Goal: Task Accomplishment & Management: Manage account settings

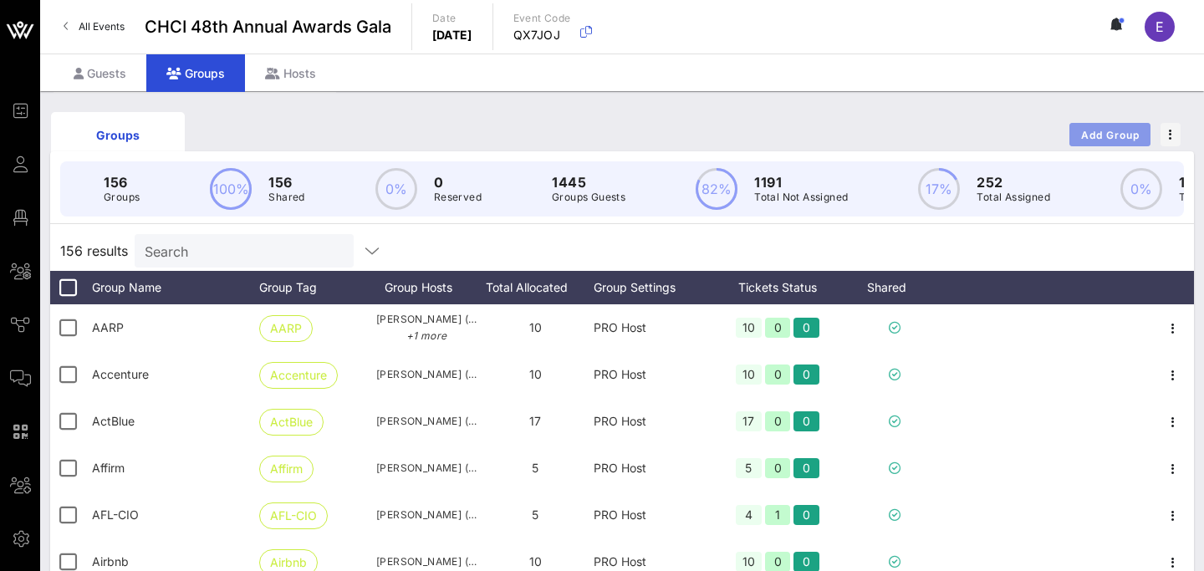
click at [1106, 131] on span "Add Group" at bounding box center [1111, 135] width 60 height 13
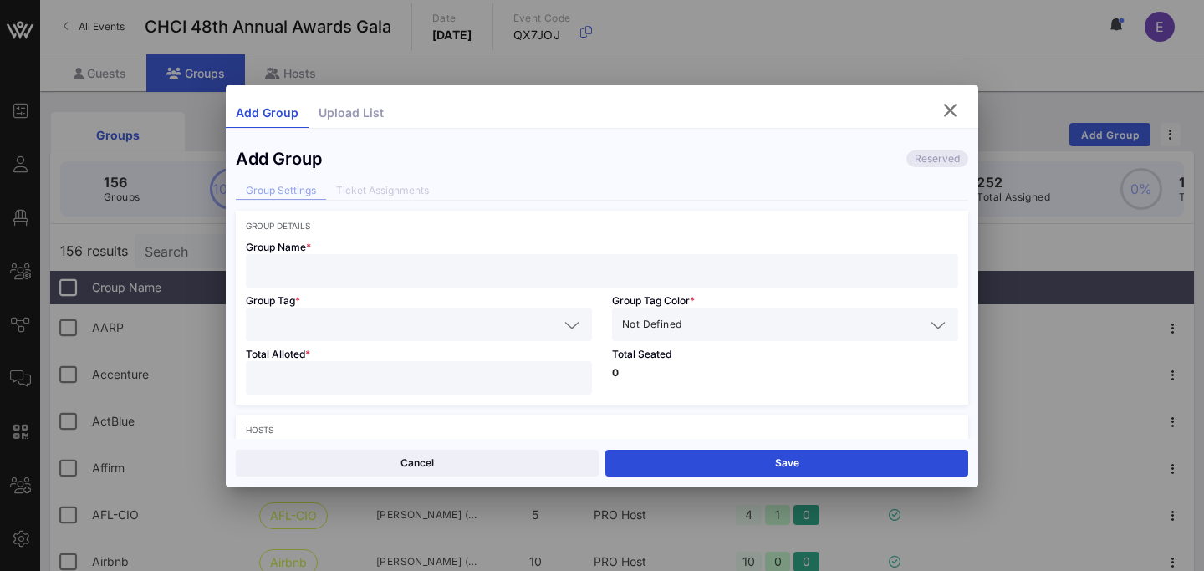
click at [442, 271] on input "text" at bounding box center [602, 271] width 693 height 22
paste input "[PERSON_NAME]"
type input "[PERSON_NAME]"
click at [396, 320] on input "text" at bounding box center [407, 325] width 303 height 22
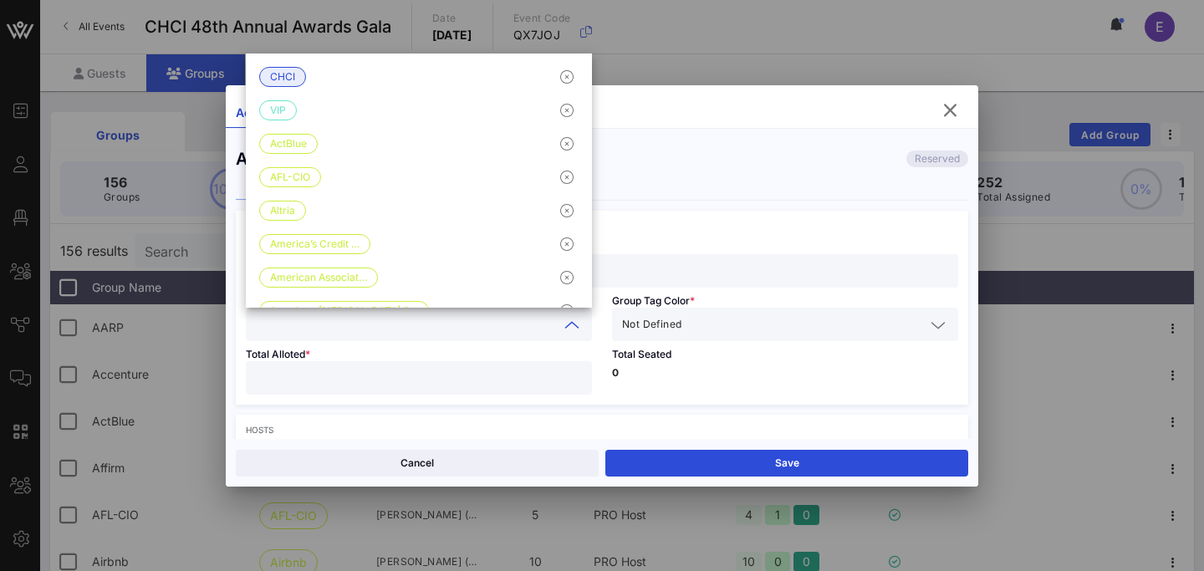
paste input "[PERSON_NAME]"
type input "[PERSON_NAME]"
click at [683, 329] on div "Not Defined" at bounding box center [773, 325] width 303 height 22
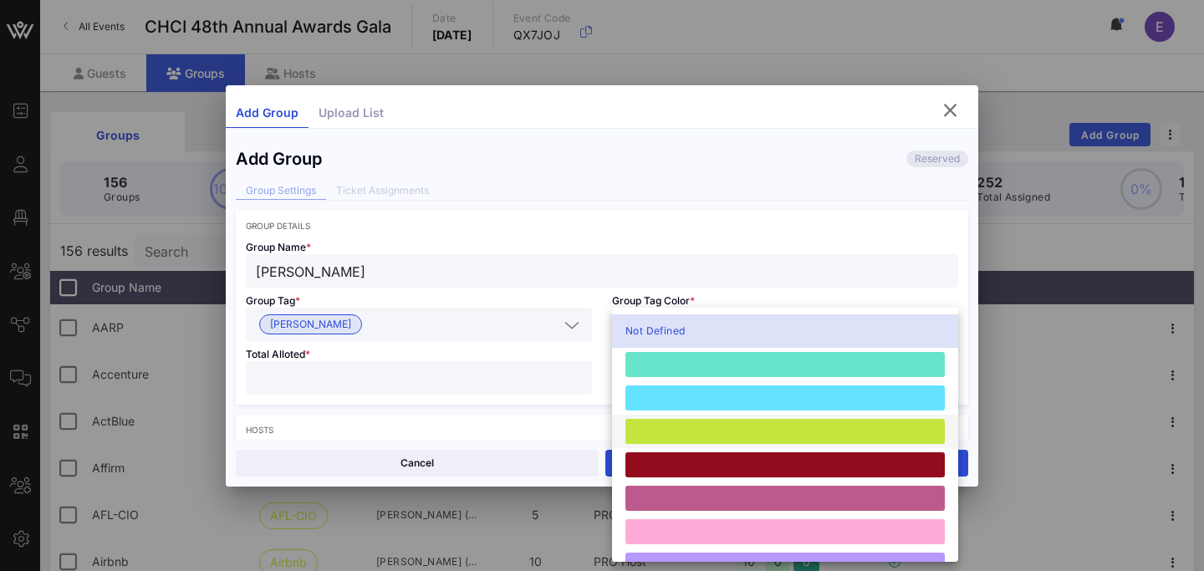
click at [693, 423] on div at bounding box center [785, 431] width 319 height 25
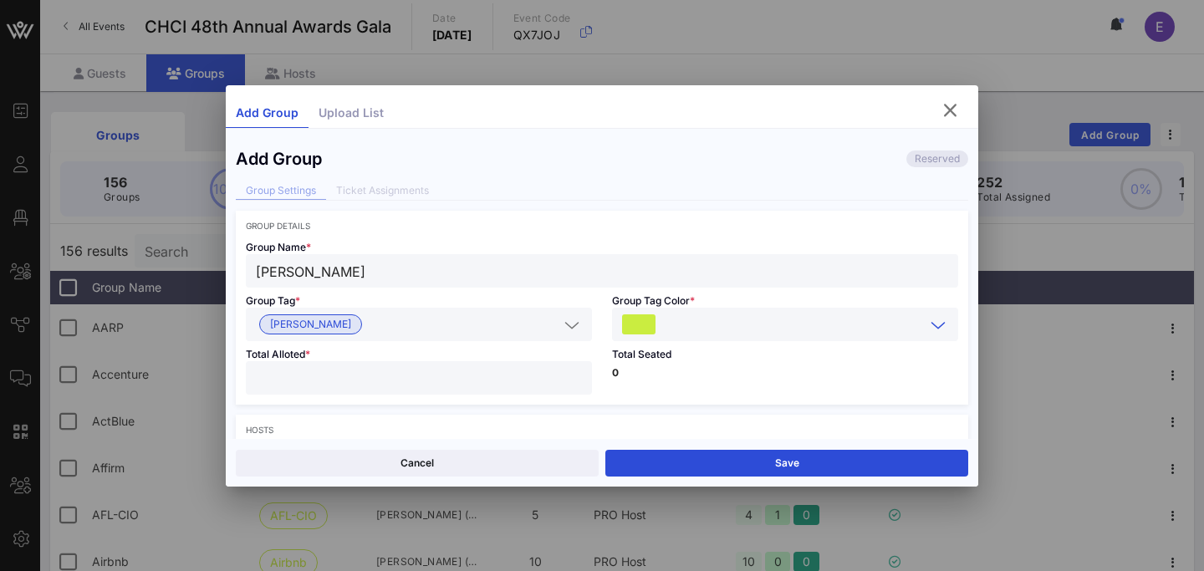
click at [493, 365] on div at bounding box center [419, 377] width 326 height 33
type input "**"
click at [733, 376] on p "0" at bounding box center [785, 373] width 346 height 10
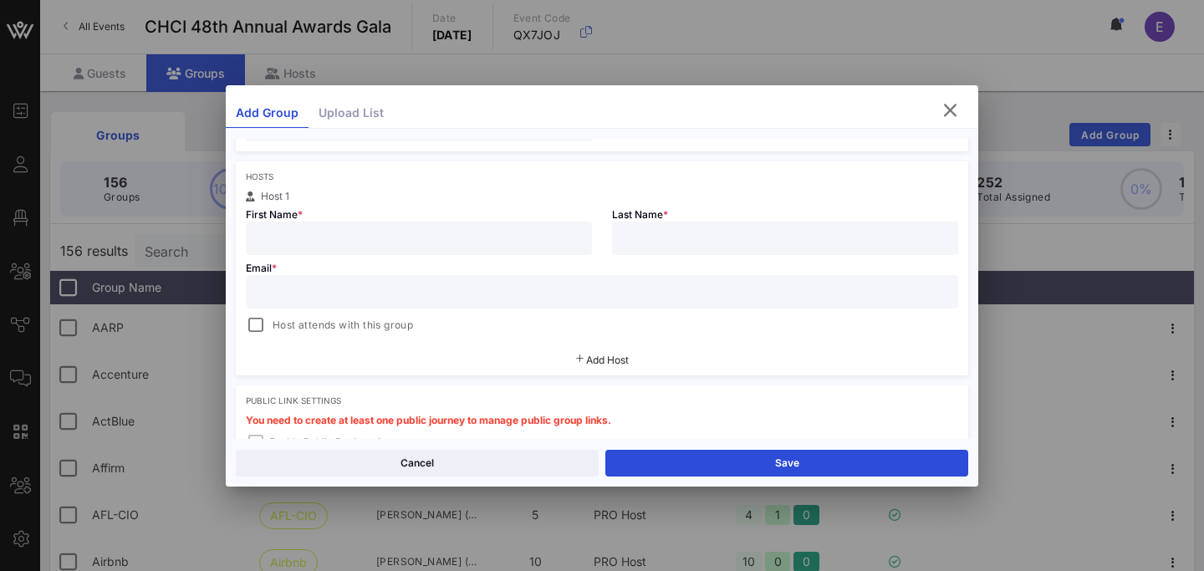
scroll to position [263, 0]
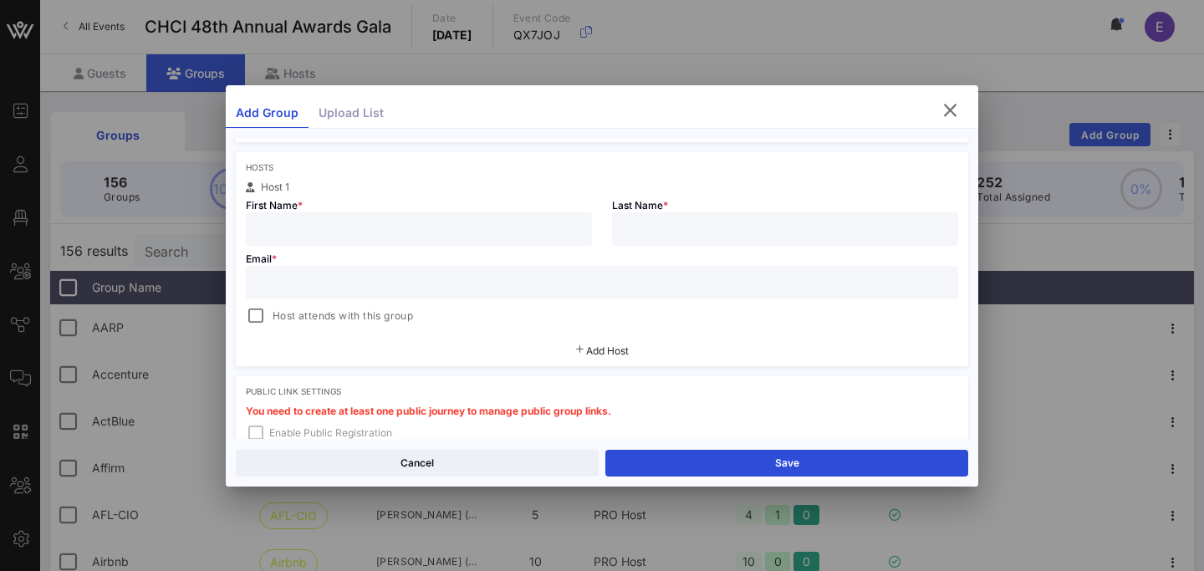
click at [348, 230] on input "text" at bounding box center [419, 229] width 326 height 22
paste input "[PERSON_NAME]"
drag, startPoint x: 304, startPoint y: 230, endPoint x: 478, endPoint y: 230, distance: 174.0
click at [478, 230] on input "[PERSON_NAME]" at bounding box center [419, 229] width 326 height 22
type input "Kaitesi"
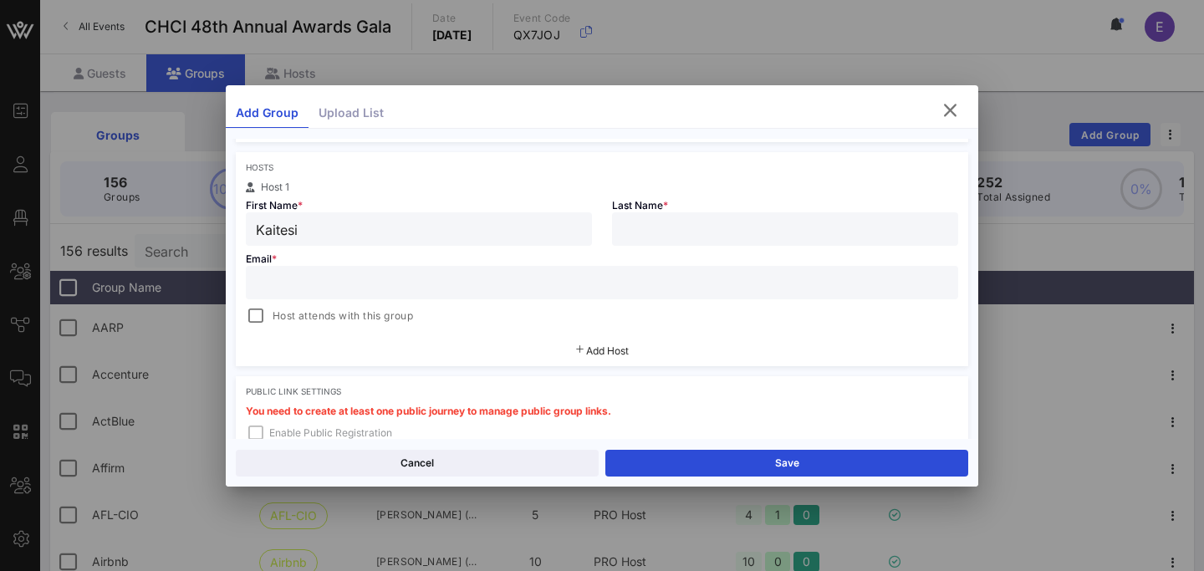
paste input "[PERSON_NAME]"
type input "[PERSON_NAME]"
click at [371, 279] on input "text" at bounding box center [602, 283] width 693 height 22
paste input "[EMAIL_ADDRESS][DOMAIN_NAME]"
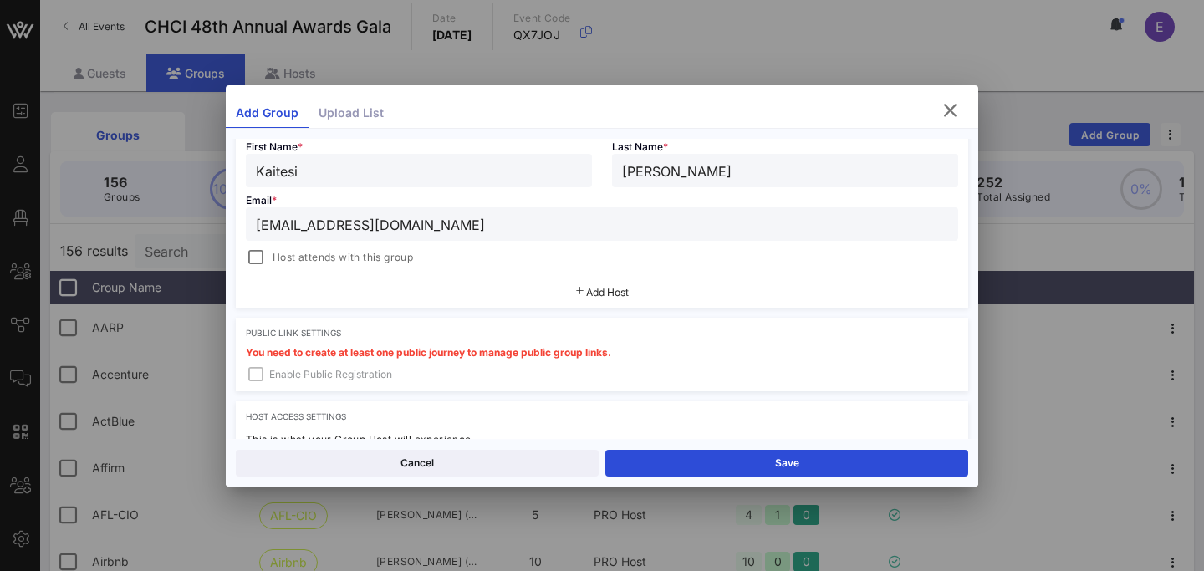
type input "[EMAIL_ADDRESS][DOMAIN_NAME]"
click at [611, 291] on span "Add Host" at bounding box center [607, 292] width 43 height 13
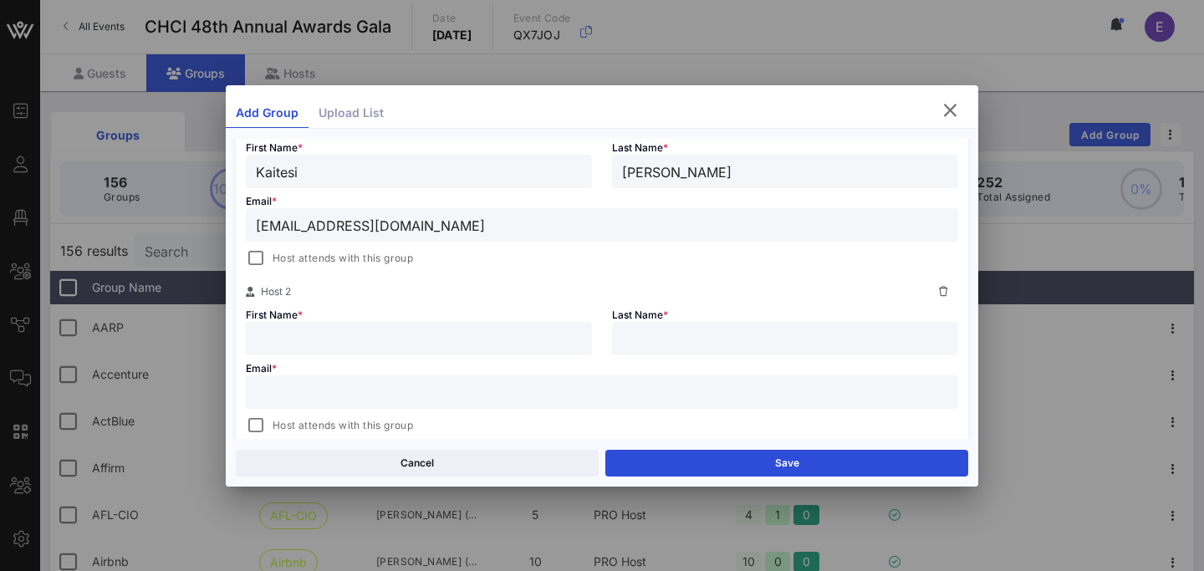
click at [392, 346] on input "text" at bounding box center [419, 339] width 326 height 22
paste input "CC: [PERSON_NAME]: [EMAIL_ADDRESS][DOMAIN_NAME]"
drag, startPoint x: 407, startPoint y: 343, endPoint x: 601, endPoint y: 340, distance: 194.1
click at [601, 340] on div "First Name * CC: [PERSON_NAME]: [EMAIL_ADDRESS][DOMAIN_NAME]" at bounding box center [419, 329] width 366 height 54
type input "CC: [PERSON_NAME]:"
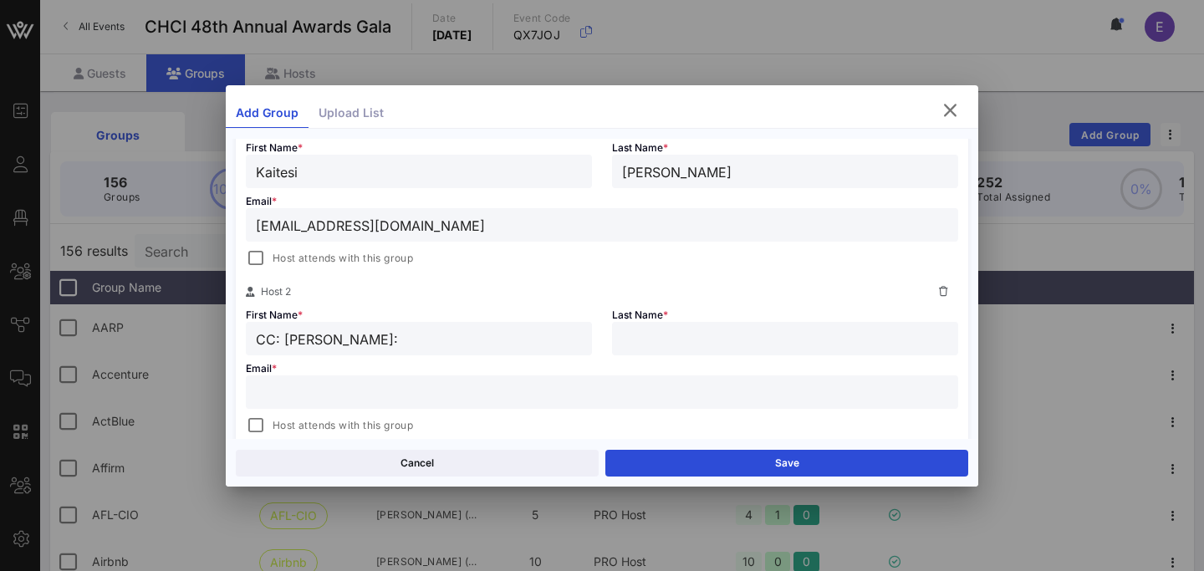
click at [511, 381] on input "text" at bounding box center [602, 392] width 693 height 22
paste input "[EMAIL_ADDRESS][DOMAIN_NAME]"
type input "[EMAIL_ADDRESS][DOMAIN_NAME]"
drag, startPoint x: 409, startPoint y: 336, endPoint x: 350, endPoint y: 336, distance: 58.5
click at [350, 336] on input "CC: [PERSON_NAME]:" at bounding box center [419, 339] width 326 height 22
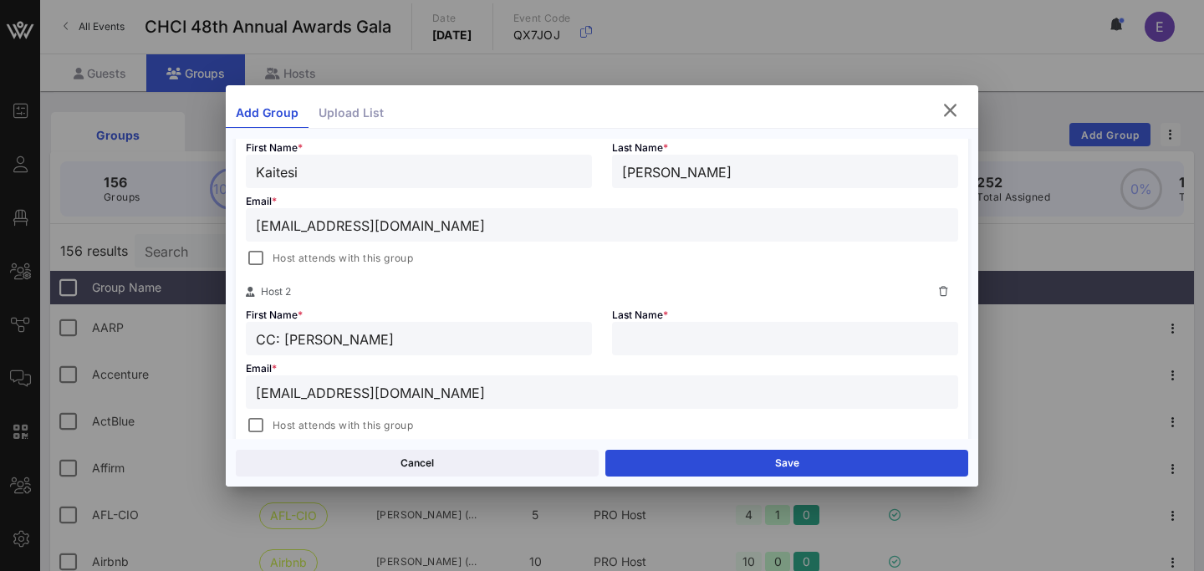
type input "CC: [PERSON_NAME]"
paste input "Bratsaf:"
type input "Bratsaf"
drag, startPoint x: 287, startPoint y: 341, endPoint x: 182, endPoint y: 335, distance: 104.7
click at [182, 335] on div "Event Builder Guests Floor Plan All Groups Journeys Comms QR Scanner Team Setti…" at bounding box center [602, 438] width 1204 height 877
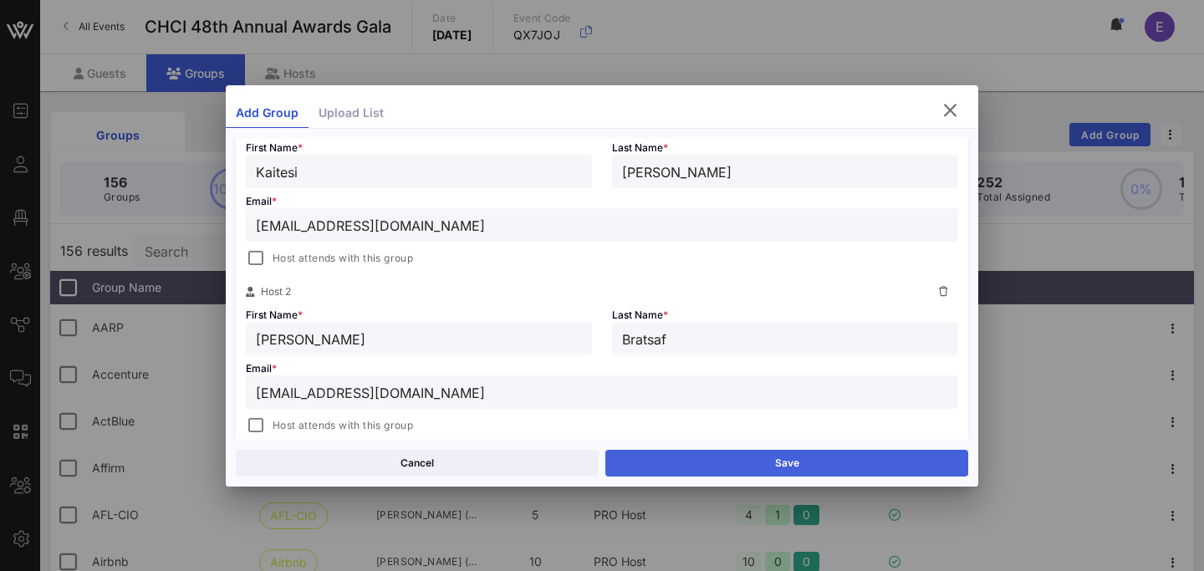
type input "[PERSON_NAME]"
click at [716, 463] on button "Save" at bounding box center [787, 463] width 363 height 27
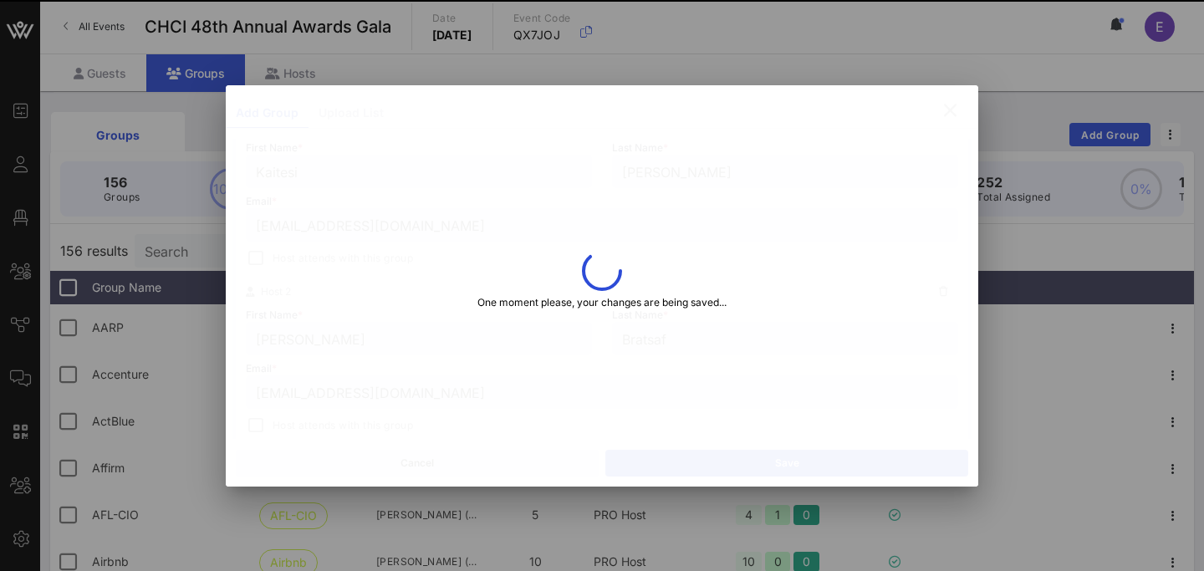
type input "Kaitesi"
type input "[PERSON_NAME]"
type input "Bratsafolis"
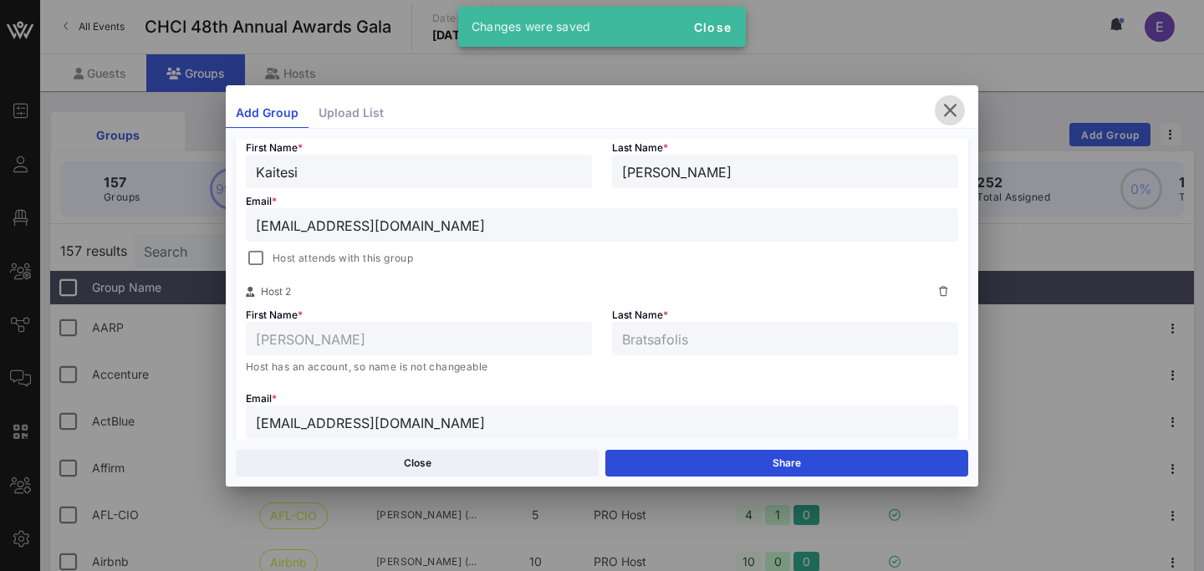
click at [952, 105] on icon "button" at bounding box center [950, 110] width 20 height 20
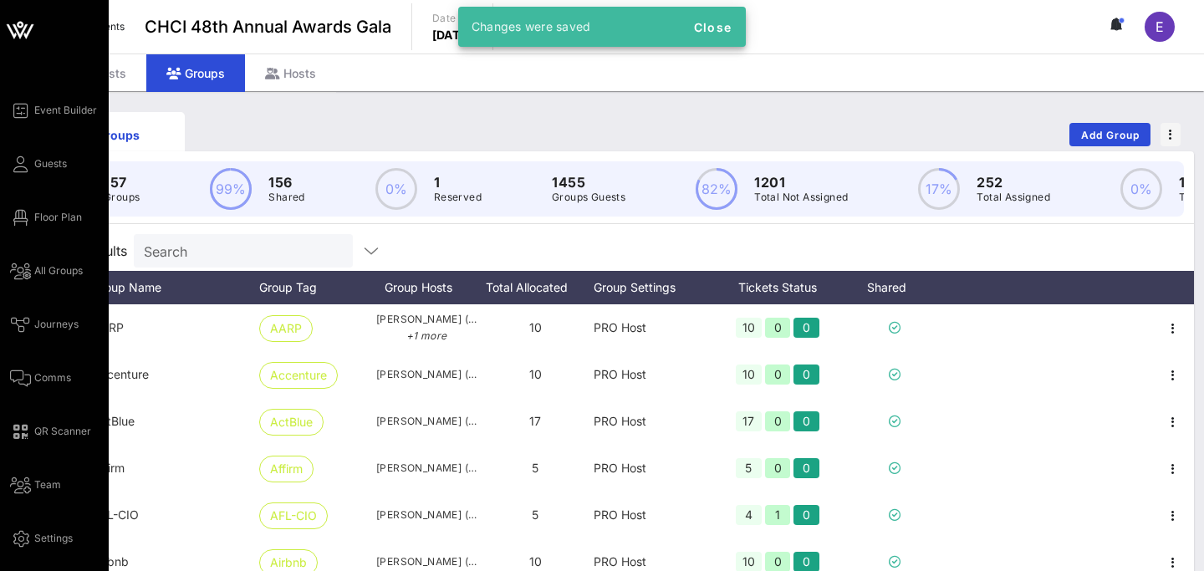
click at [9, 156] on div "Event Builder Guests Floor Plan All Groups Journeys Comms QR Scanner Team Setti…" at bounding box center [54, 438] width 109 height 877
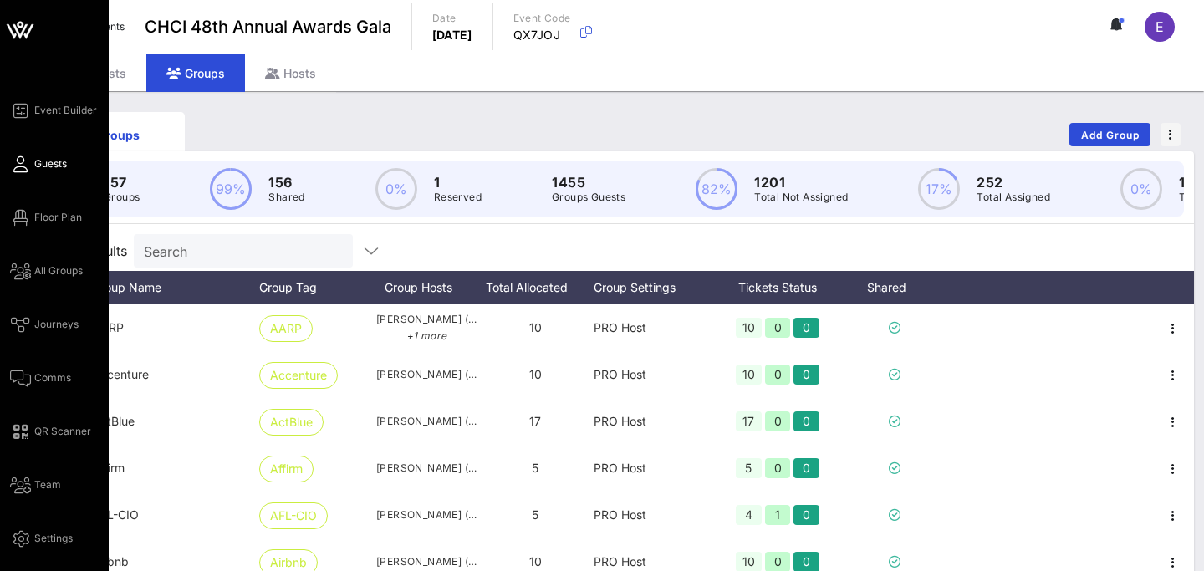
click at [49, 167] on span "Guests" at bounding box center [50, 163] width 33 height 15
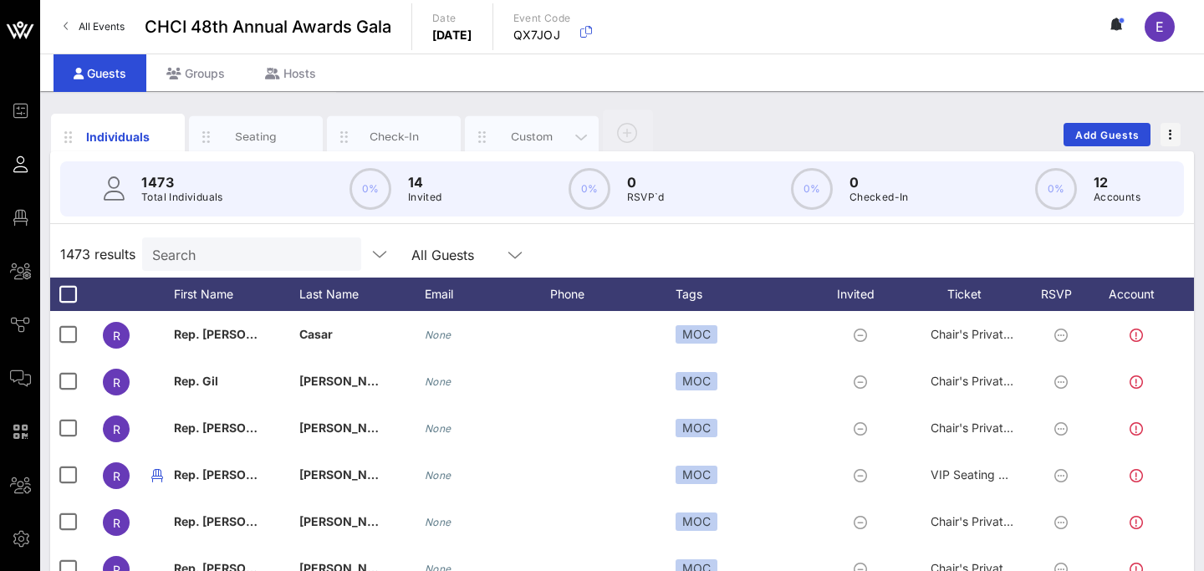
click at [560, 134] on div "Custom" at bounding box center [532, 137] width 74 height 16
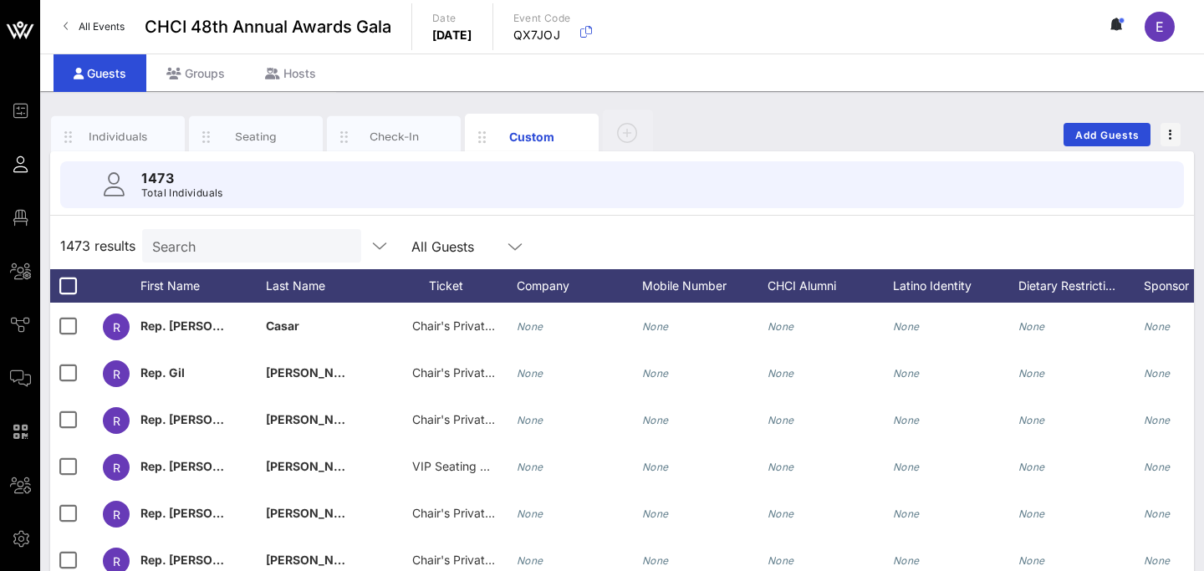
click at [236, 245] on input "Search" at bounding box center [250, 246] width 196 height 22
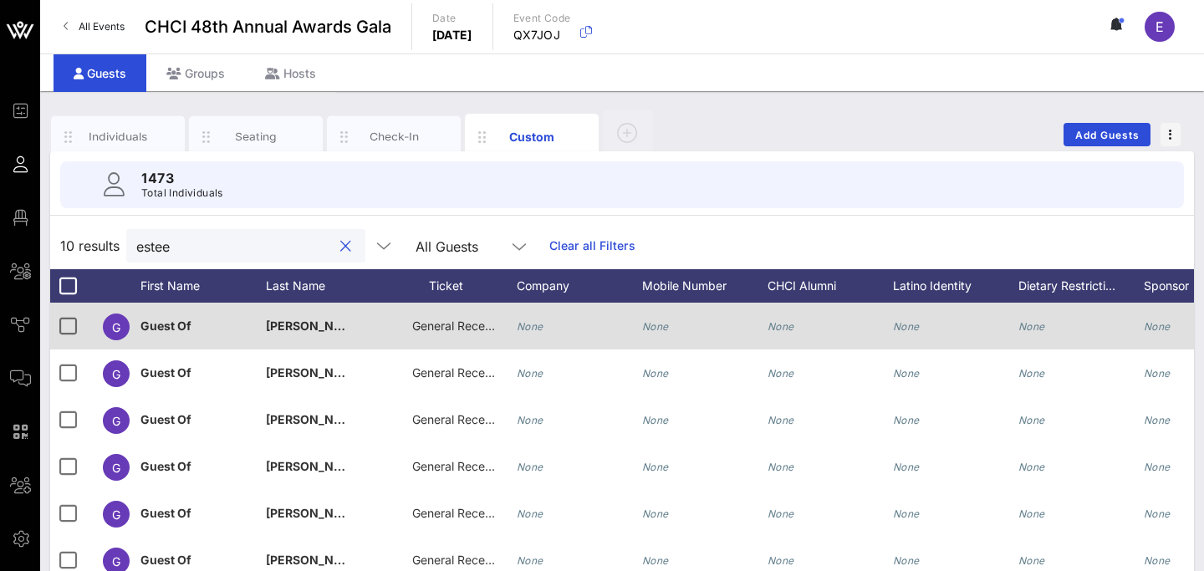
click at [446, 332] on span "General Reception" at bounding box center [462, 326] width 100 height 14
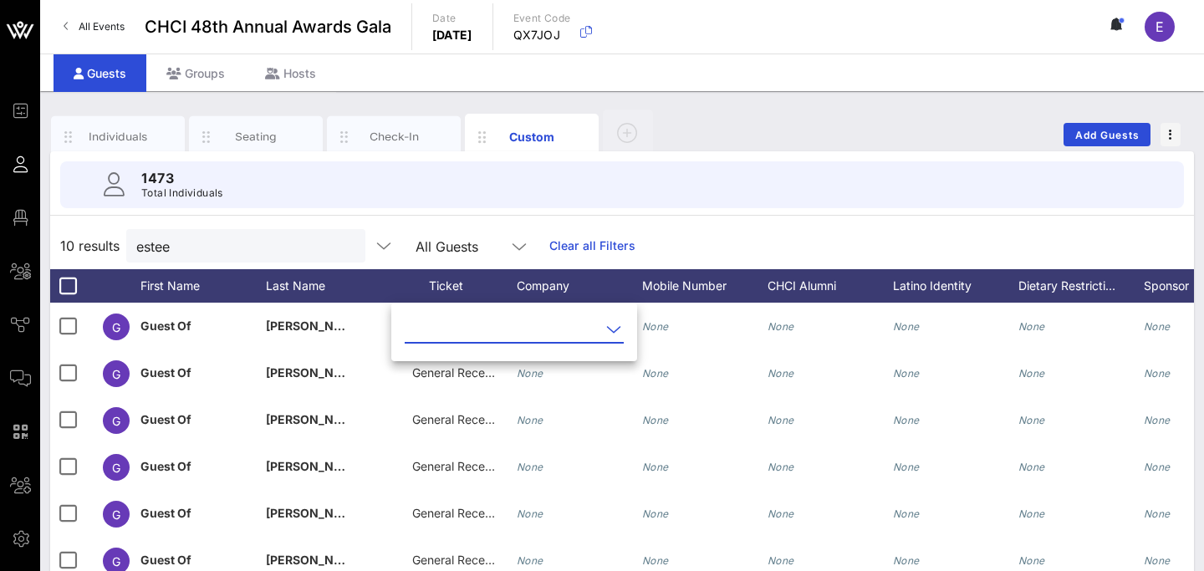
click at [482, 332] on input "text" at bounding box center [503, 329] width 196 height 27
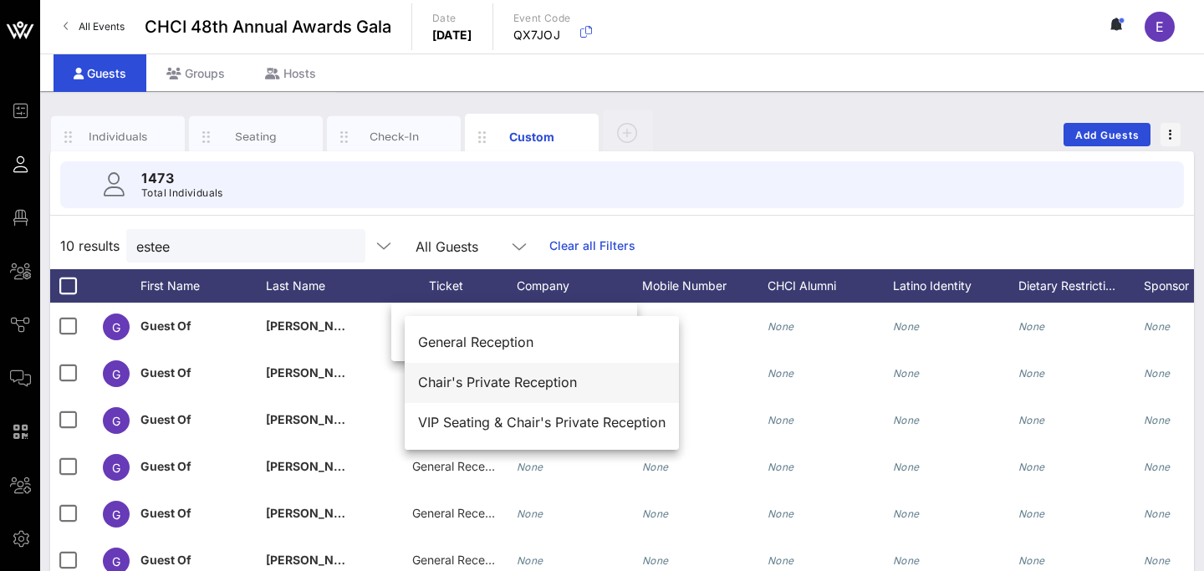
click at [490, 377] on div "Chair's Private Reception" at bounding box center [542, 383] width 248 height 16
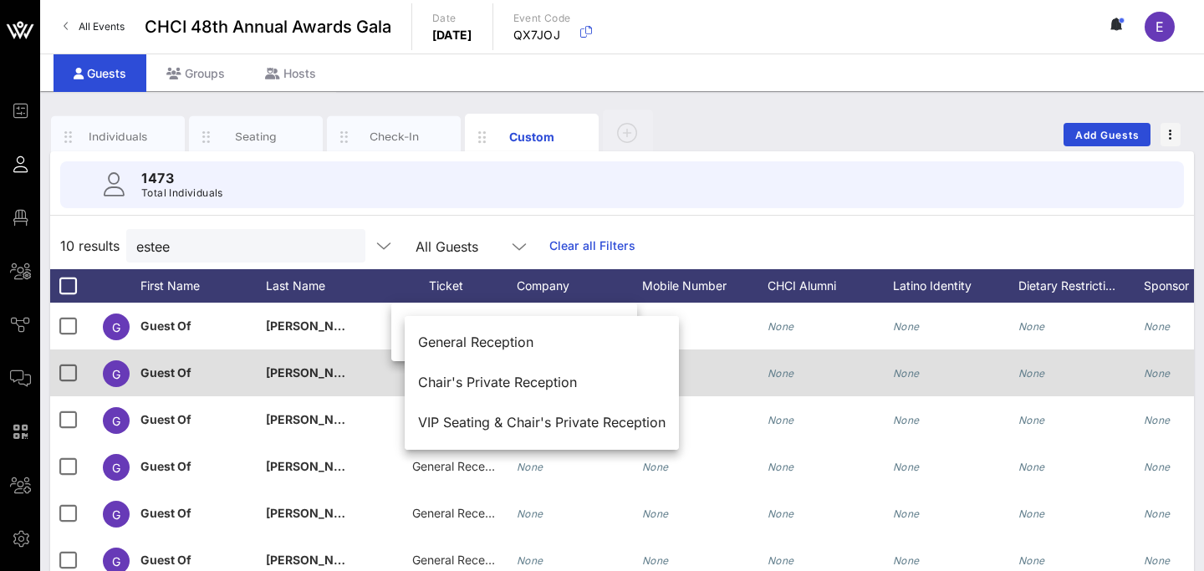
click at [460, 381] on div "General Reception" at bounding box center [454, 373] width 84 height 47
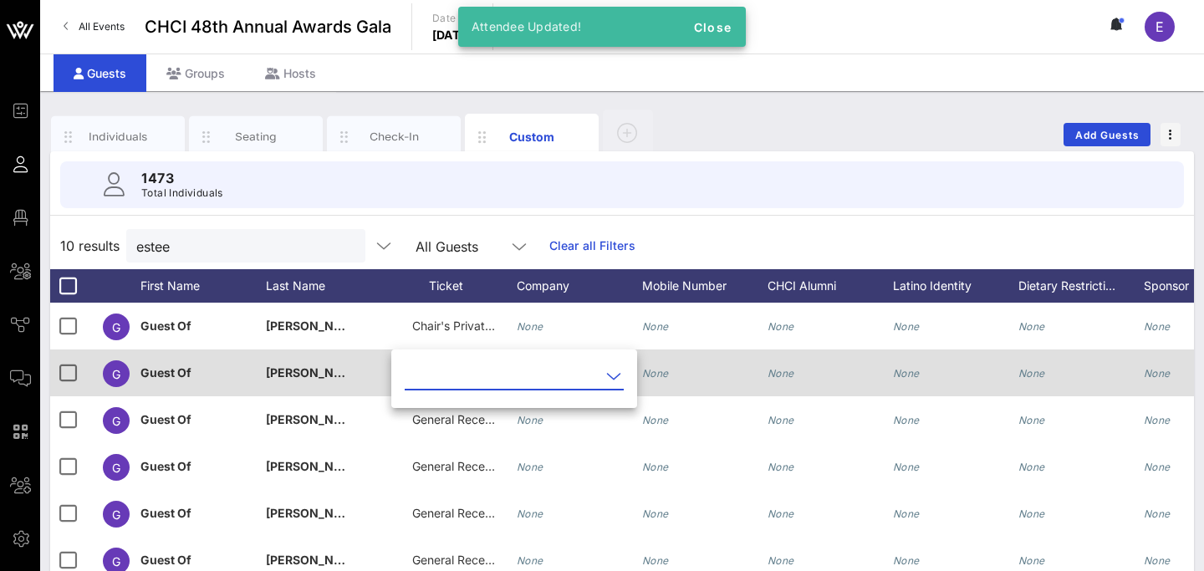
click at [460, 381] on input "text" at bounding box center [503, 376] width 196 height 27
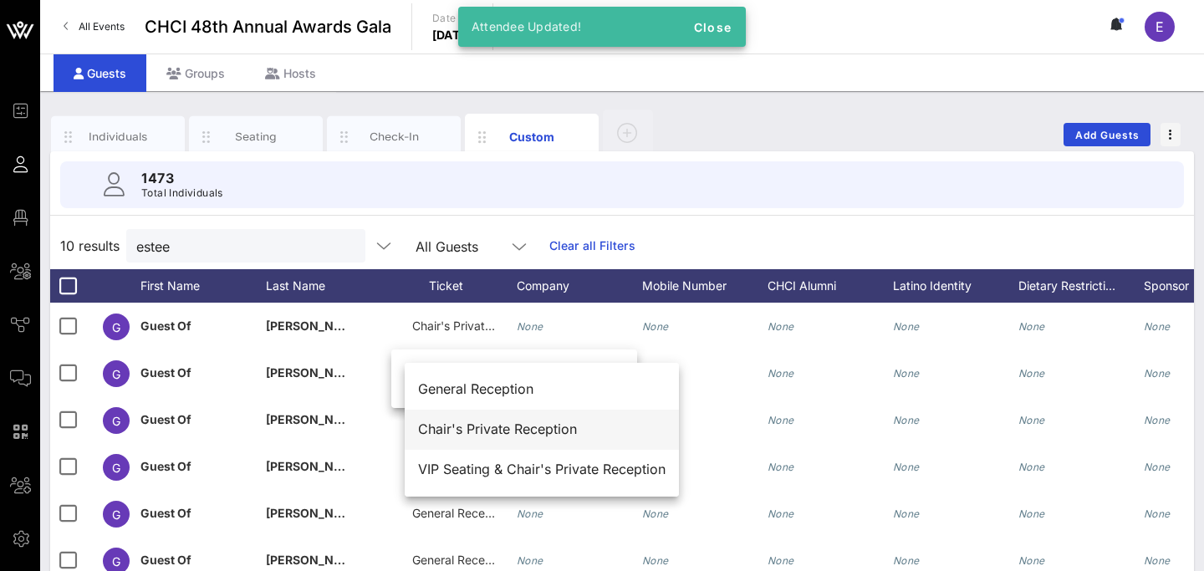
click at [482, 433] on div "Chair's Private Reception" at bounding box center [542, 430] width 248 height 16
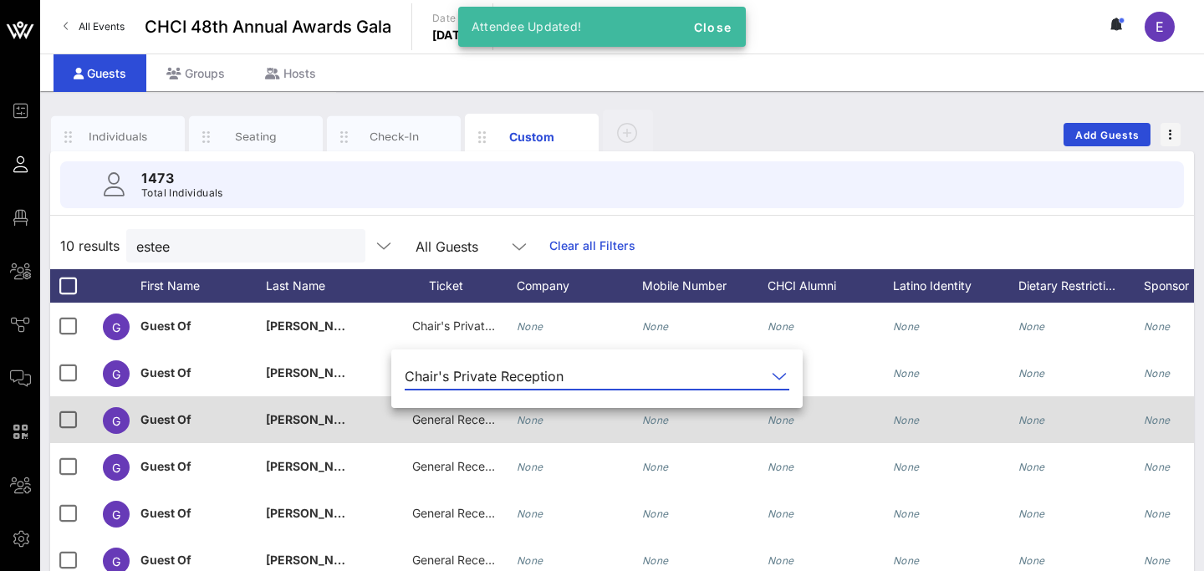
click at [438, 420] on span "General Reception" at bounding box center [462, 419] width 100 height 14
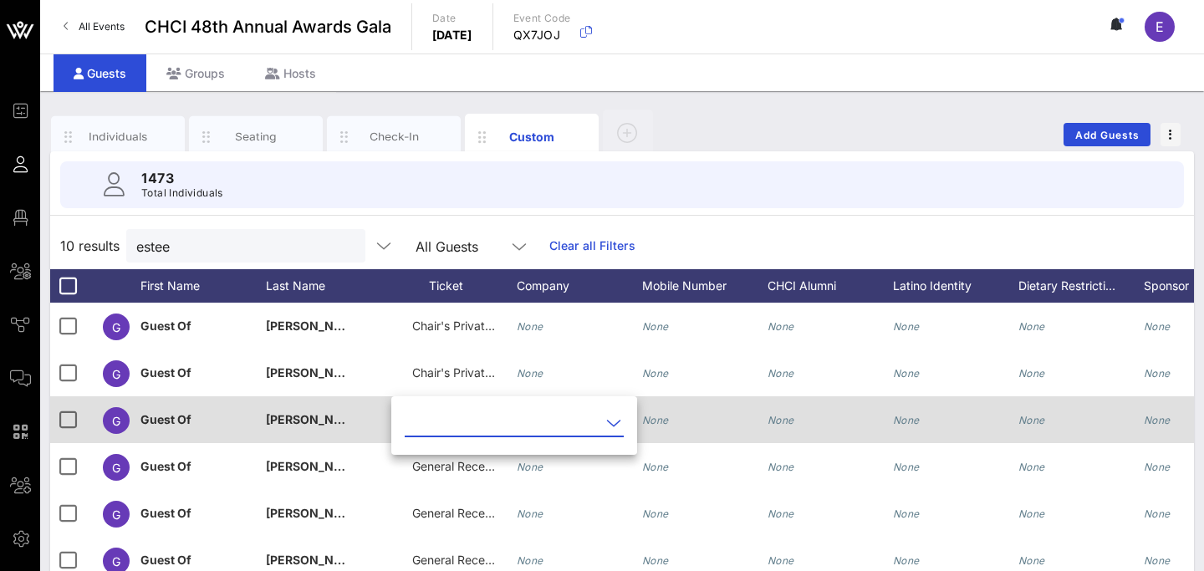
click at [438, 420] on input "text" at bounding box center [503, 423] width 196 height 27
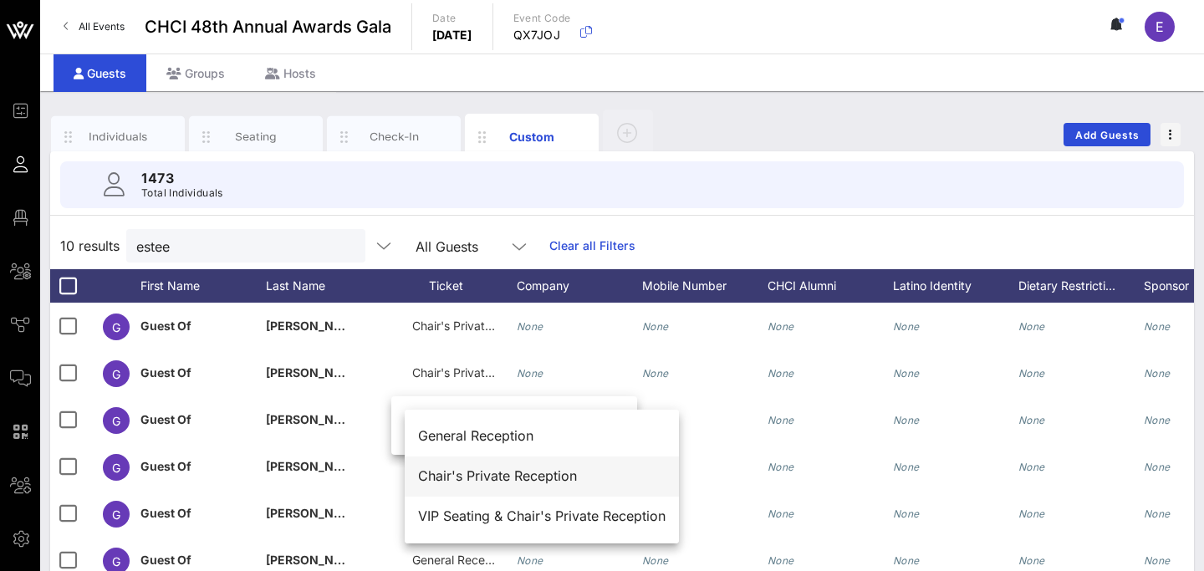
click at [468, 488] on div "Chair's Private Reception" at bounding box center [542, 476] width 248 height 36
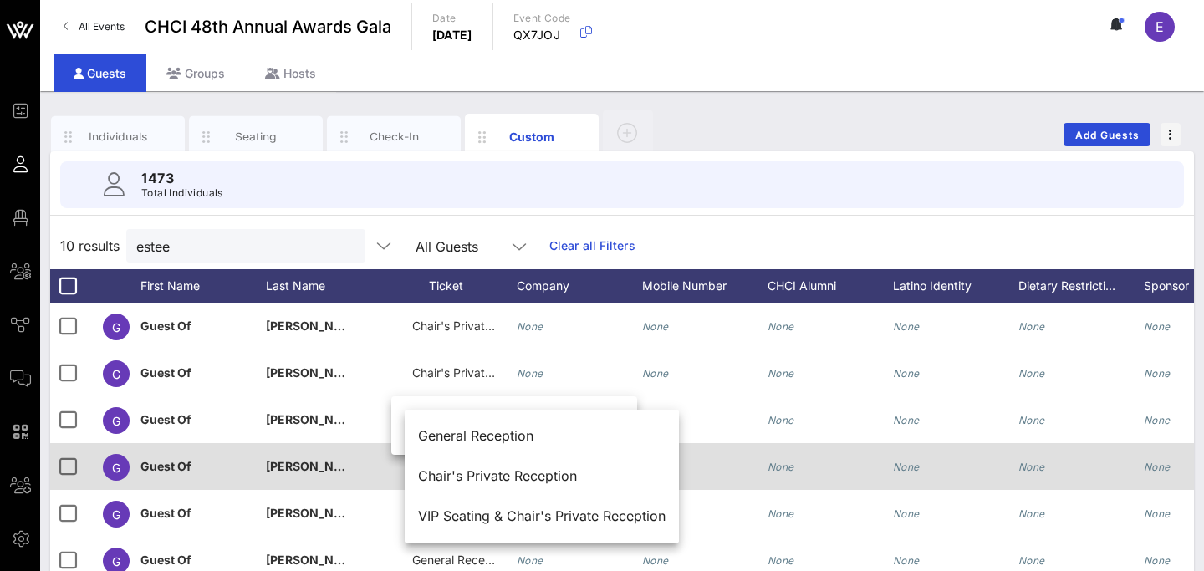
click at [455, 463] on span "General Reception" at bounding box center [462, 466] width 100 height 14
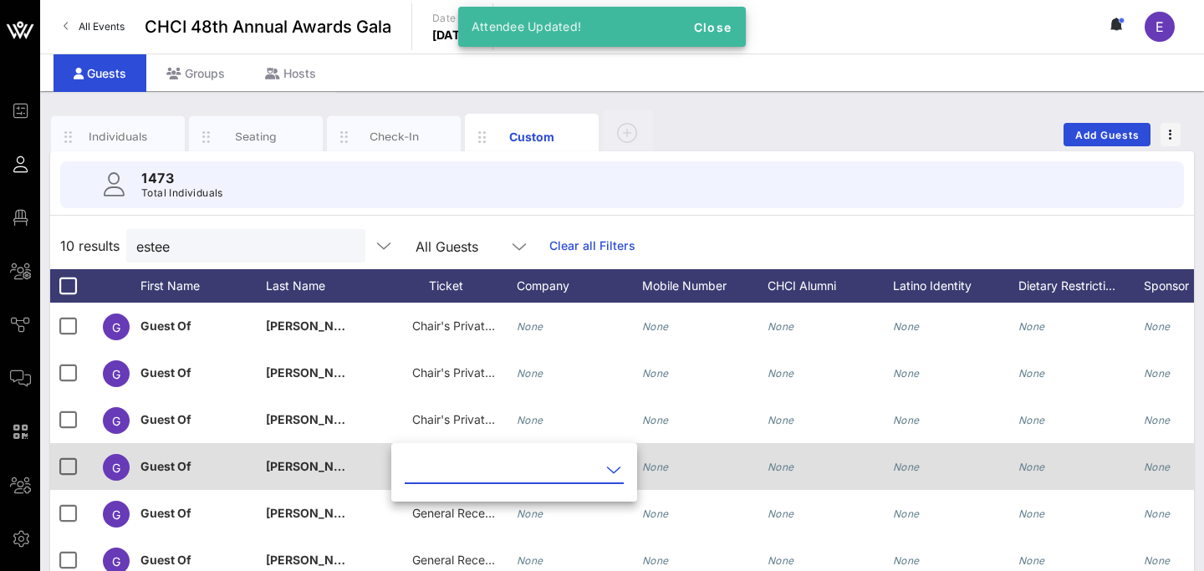
click at [455, 463] on input "text" at bounding box center [503, 470] width 196 height 27
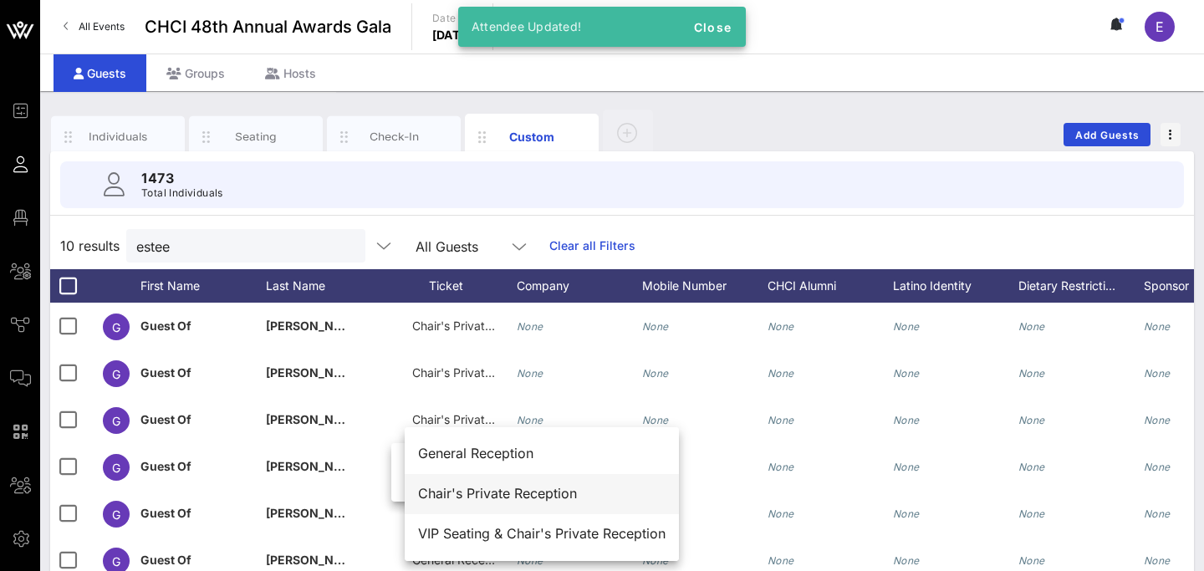
click at [475, 490] on div "Chair's Private Reception" at bounding box center [542, 494] width 248 height 16
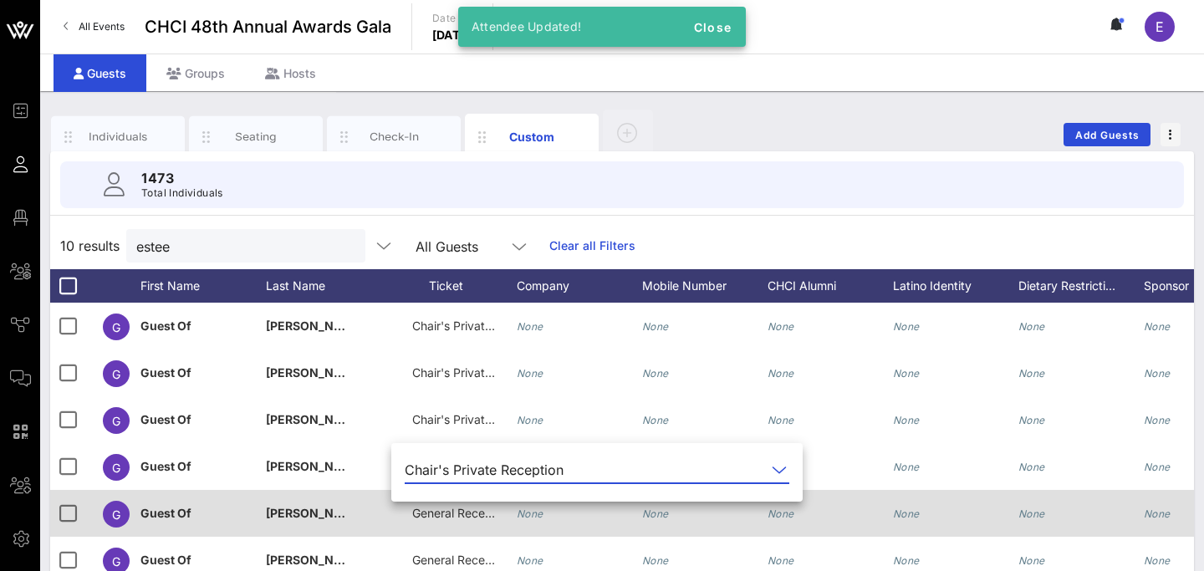
click at [441, 511] on span "General Reception" at bounding box center [462, 513] width 100 height 14
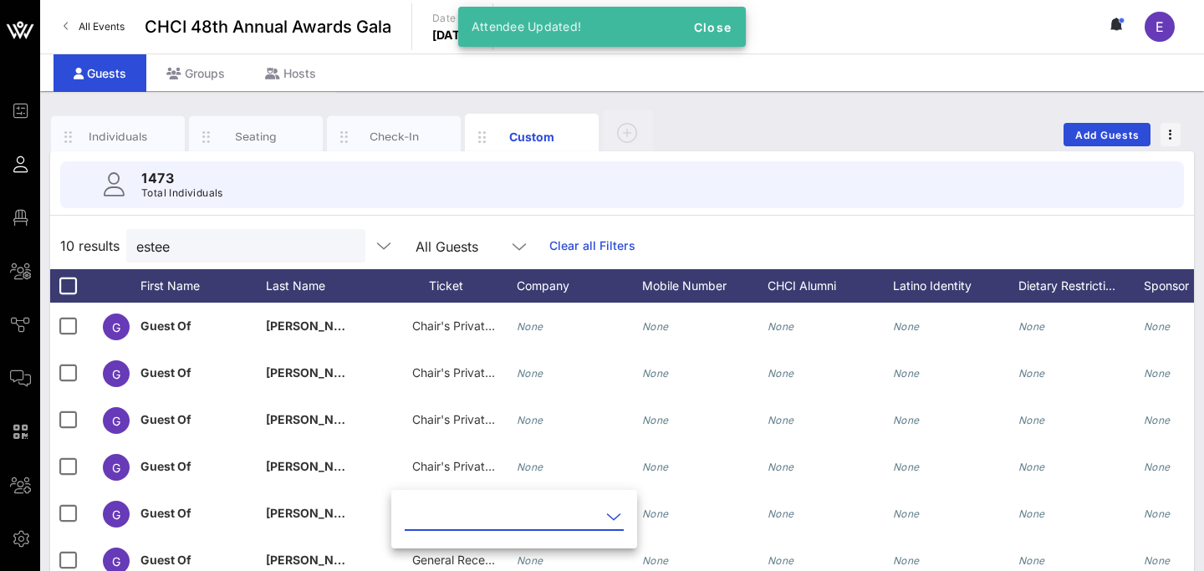
click at [452, 519] on input "text" at bounding box center [503, 517] width 196 height 27
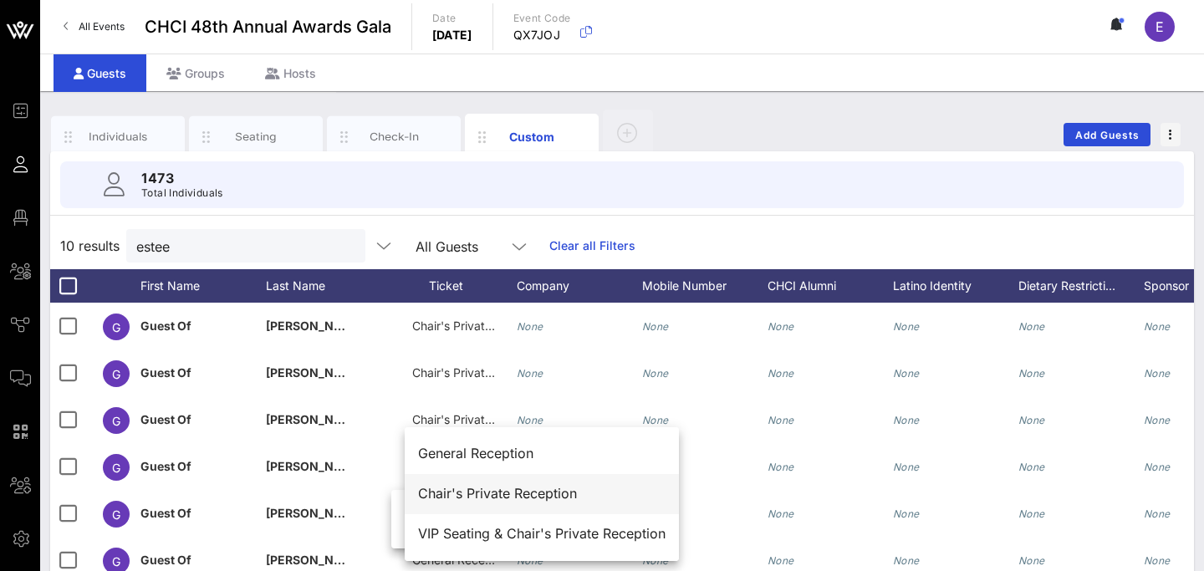
click at [492, 497] on div "Chair's Private Reception" at bounding box center [542, 494] width 248 height 16
click at [789, 210] on div "1473 Total Individuals" at bounding box center [622, 184] width 1164 height 67
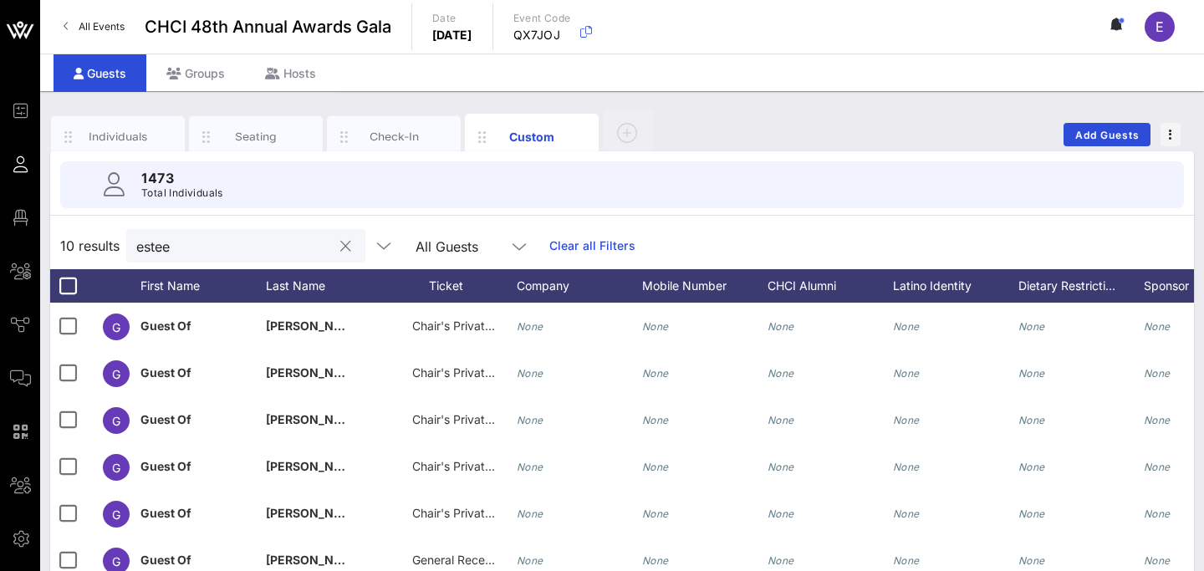
click at [217, 243] on input "estee" at bounding box center [234, 246] width 196 height 22
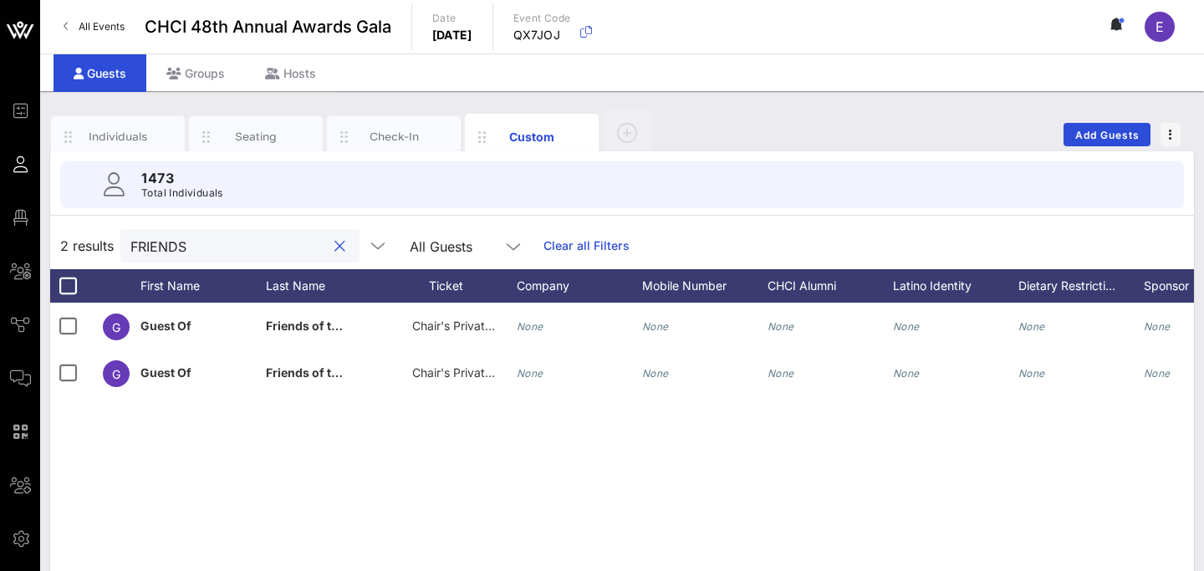
type input "FRIENDS"
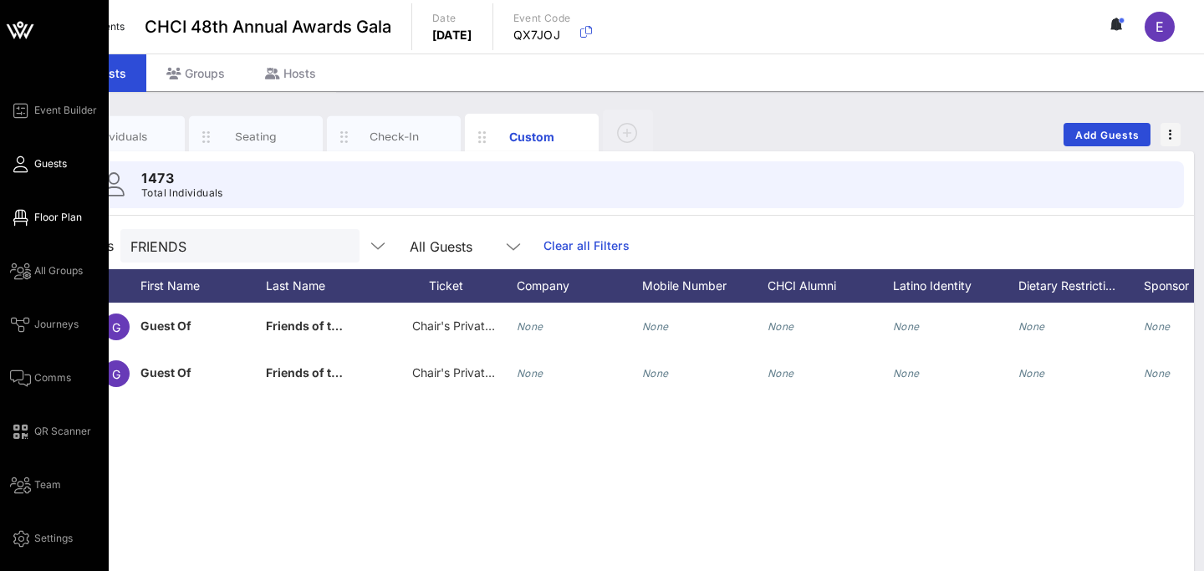
click at [40, 227] on link "Floor Plan" at bounding box center [46, 217] width 72 height 20
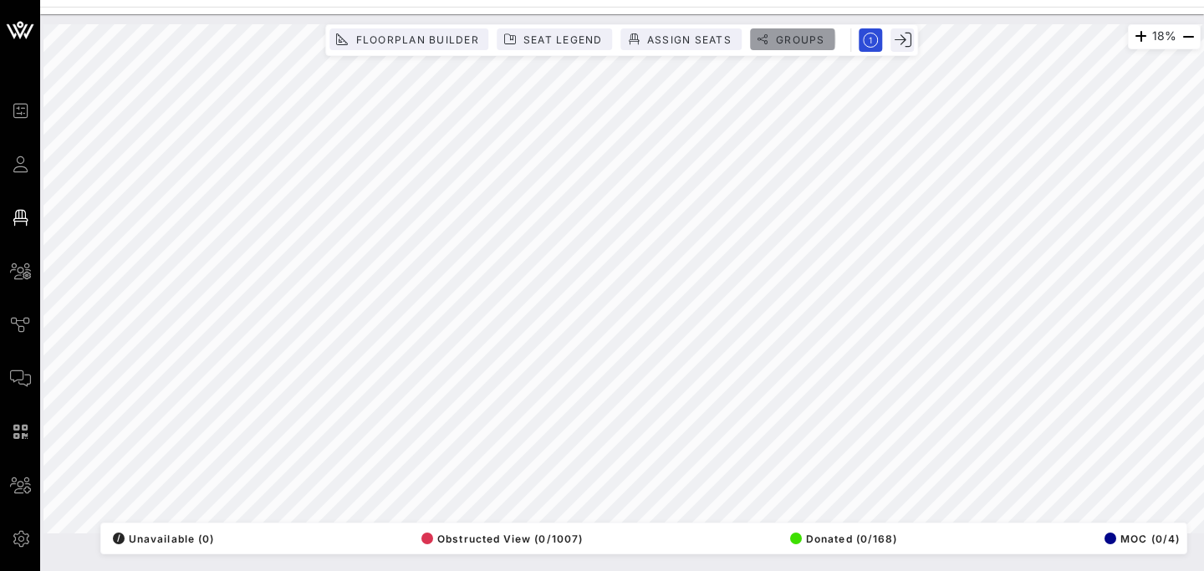
click at [787, 35] on span "Groups" at bounding box center [800, 39] width 50 height 13
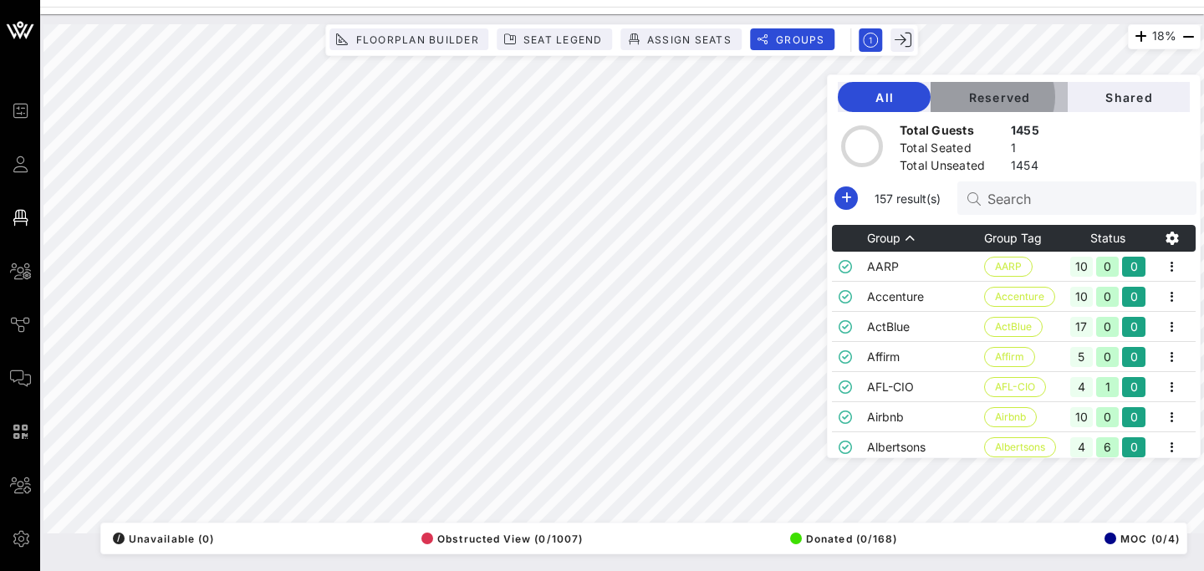
click at [1037, 103] on span "Reserved" at bounding box center [999, 97] width 110 height 14
